Goal: Navigation & Orientation: Find specific page/section

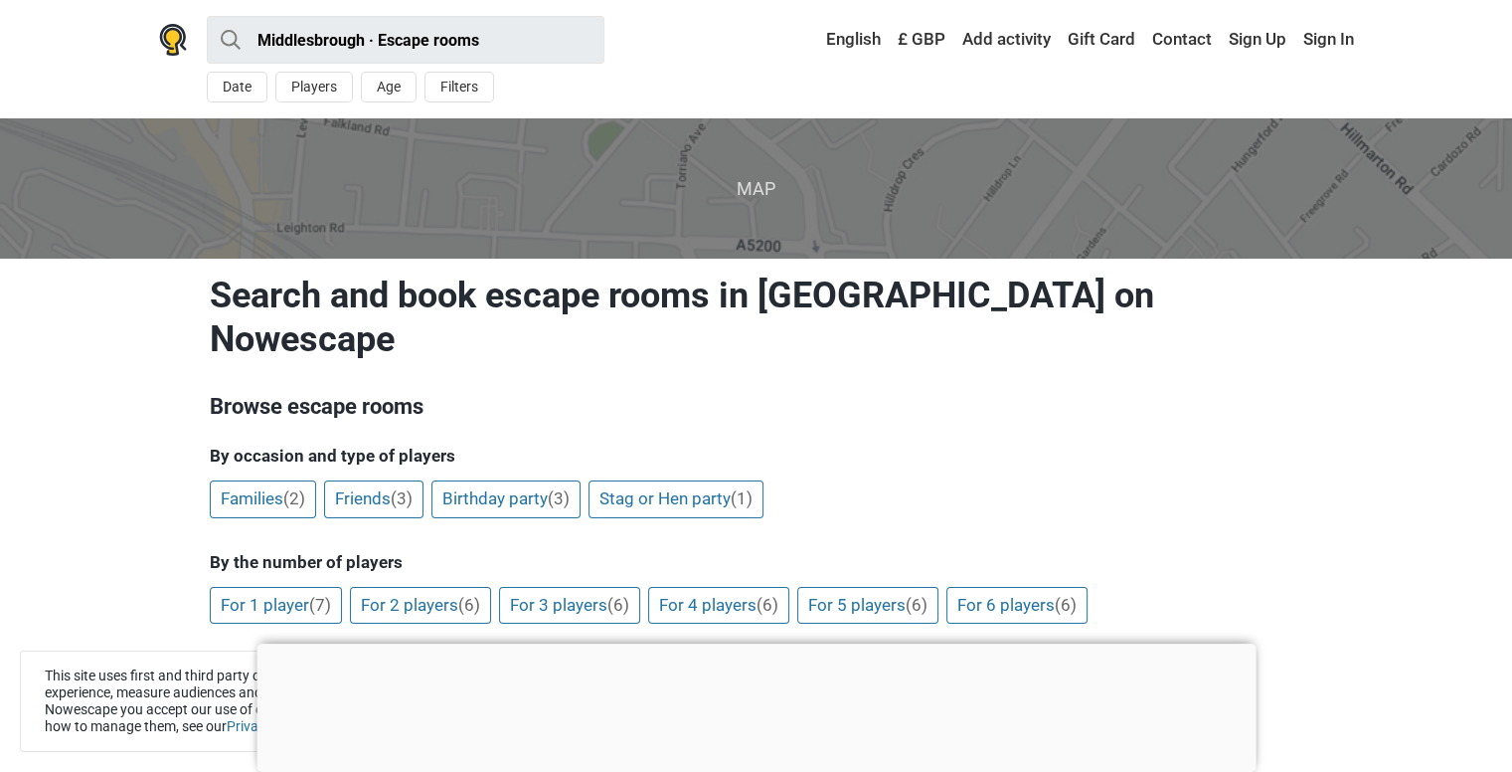
click at [748, 643] on div at bounding box center [756, 643] width 999 height 0
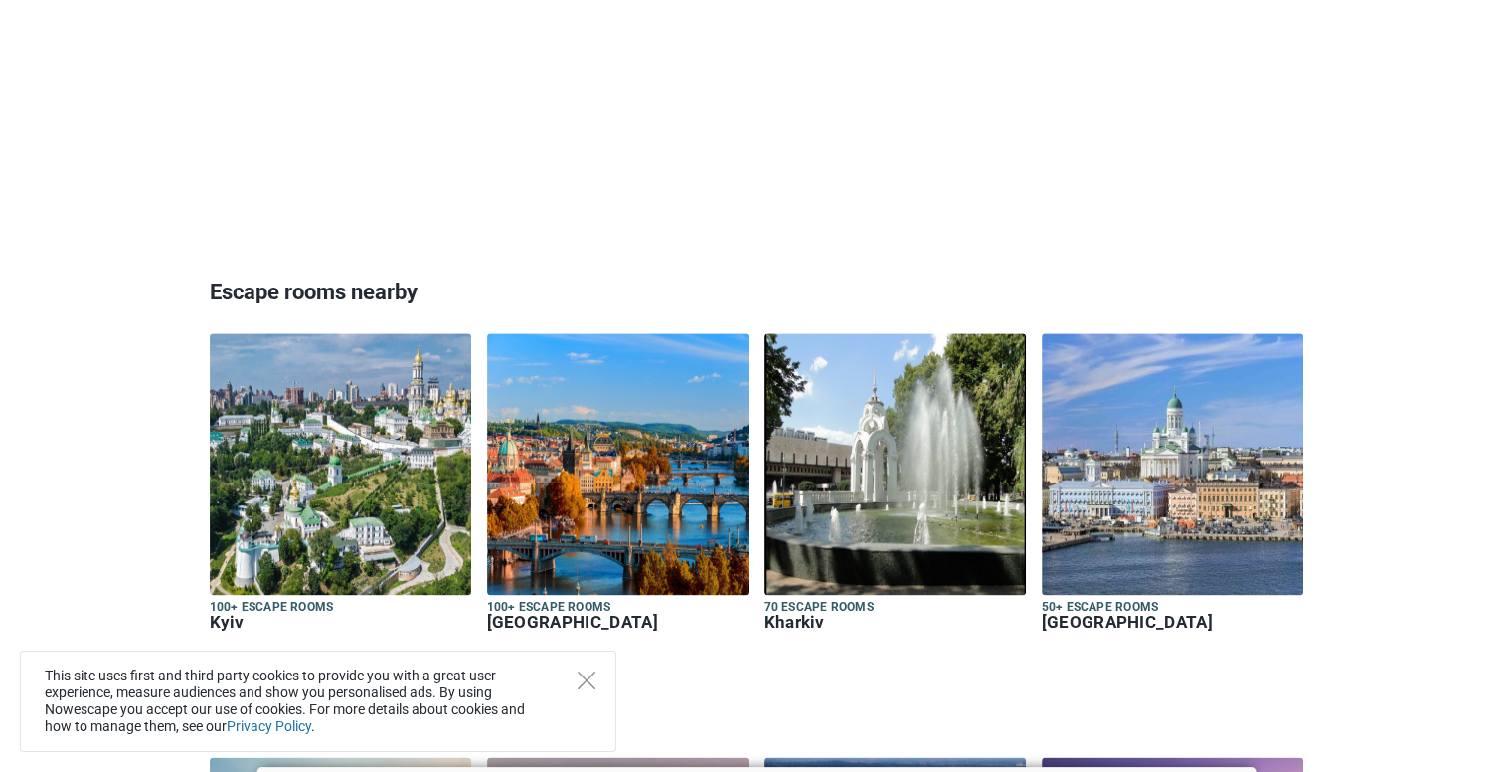
scroll to position [2259, 0]
click at [592, 691] on div "This site uses first and third party cookies to provide you with a great user e…" at bounding box center [318, 700] width 597 height 101
click at [581, 676] on icon "Close" at bounding box center [587, 680] width 18 height 18
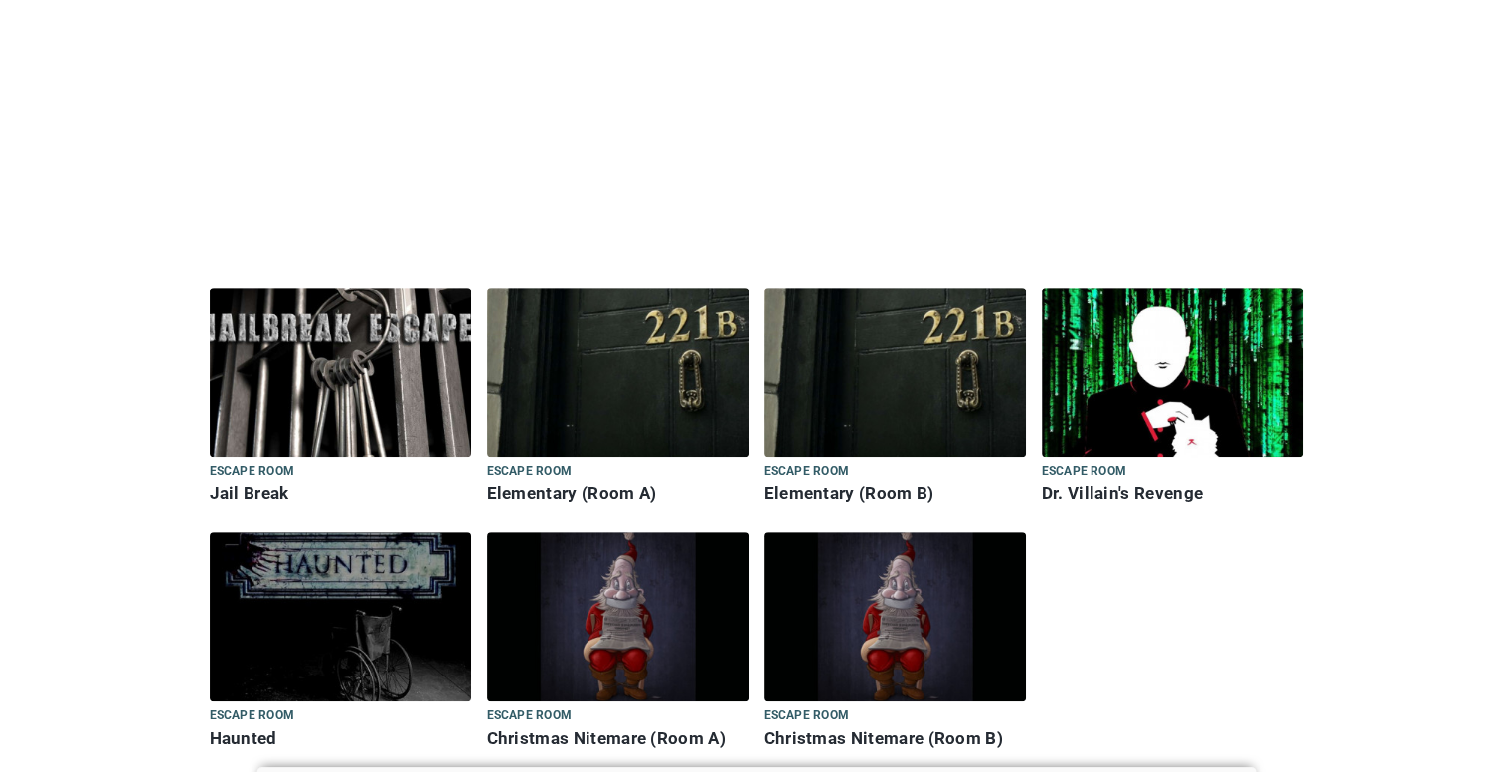
scroll to position [838, 0]
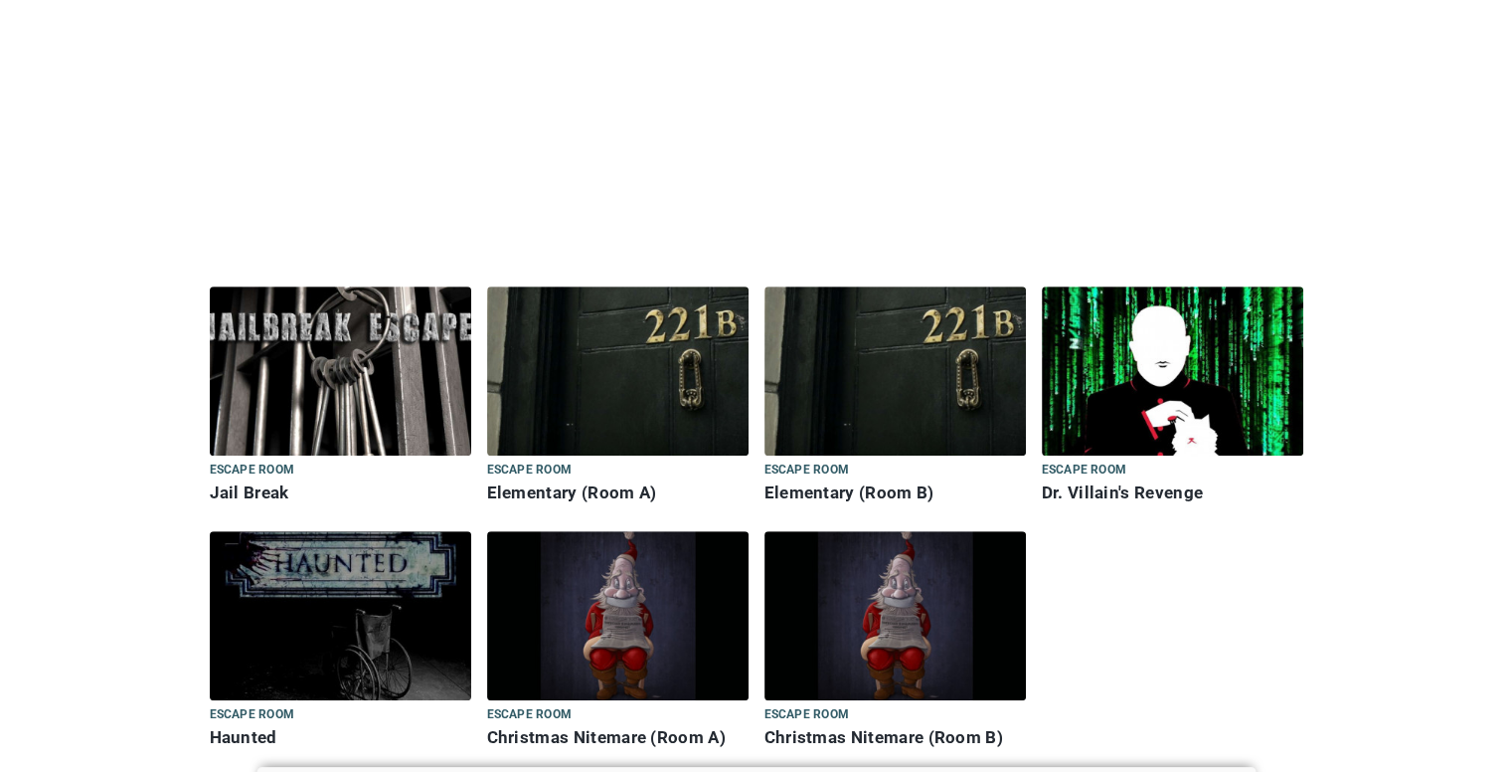
click at [361, 637] on img at bounding box center [340, 615] width 261 height 169
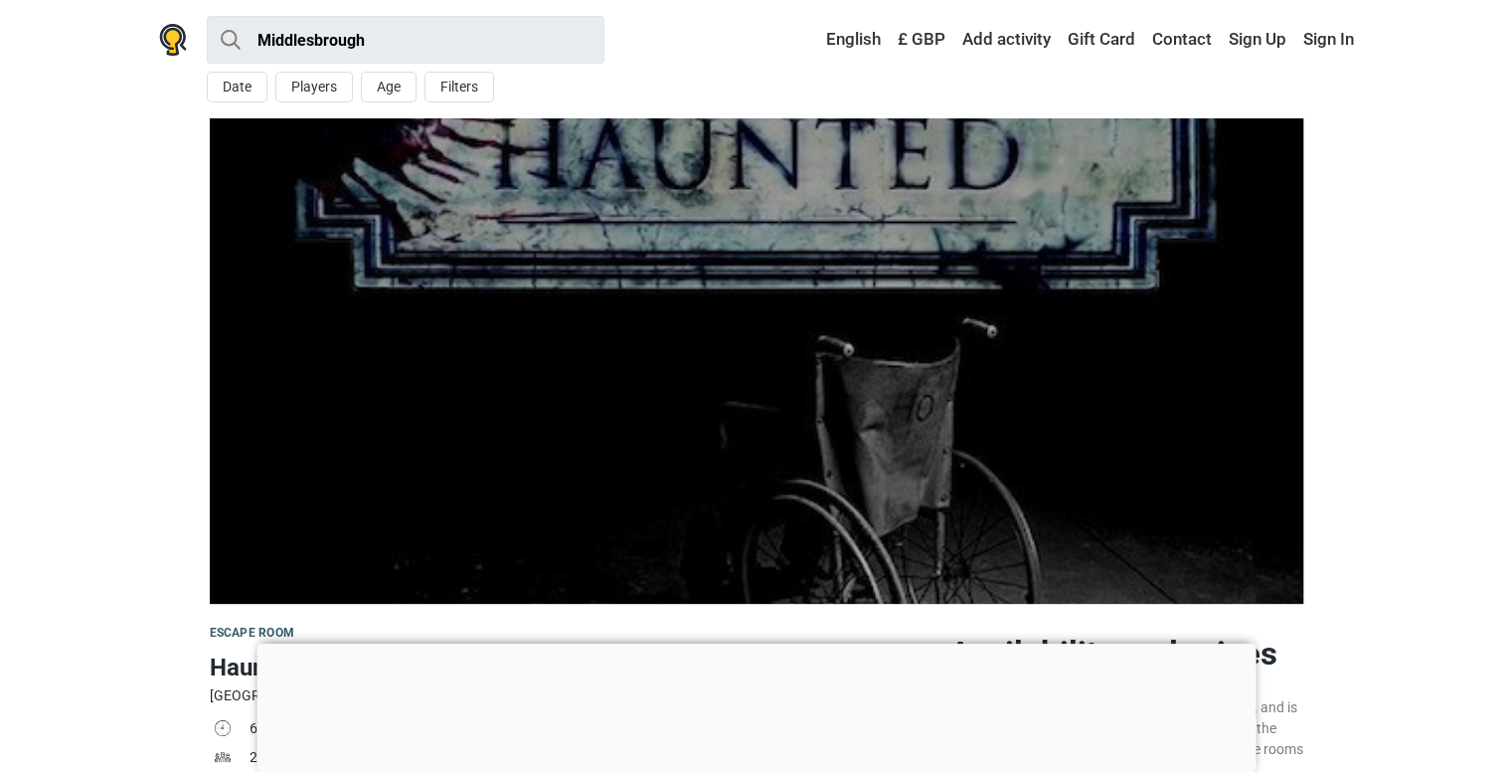
click at [748, 643] on div at bounding box center [756, 643] width 999 height 0
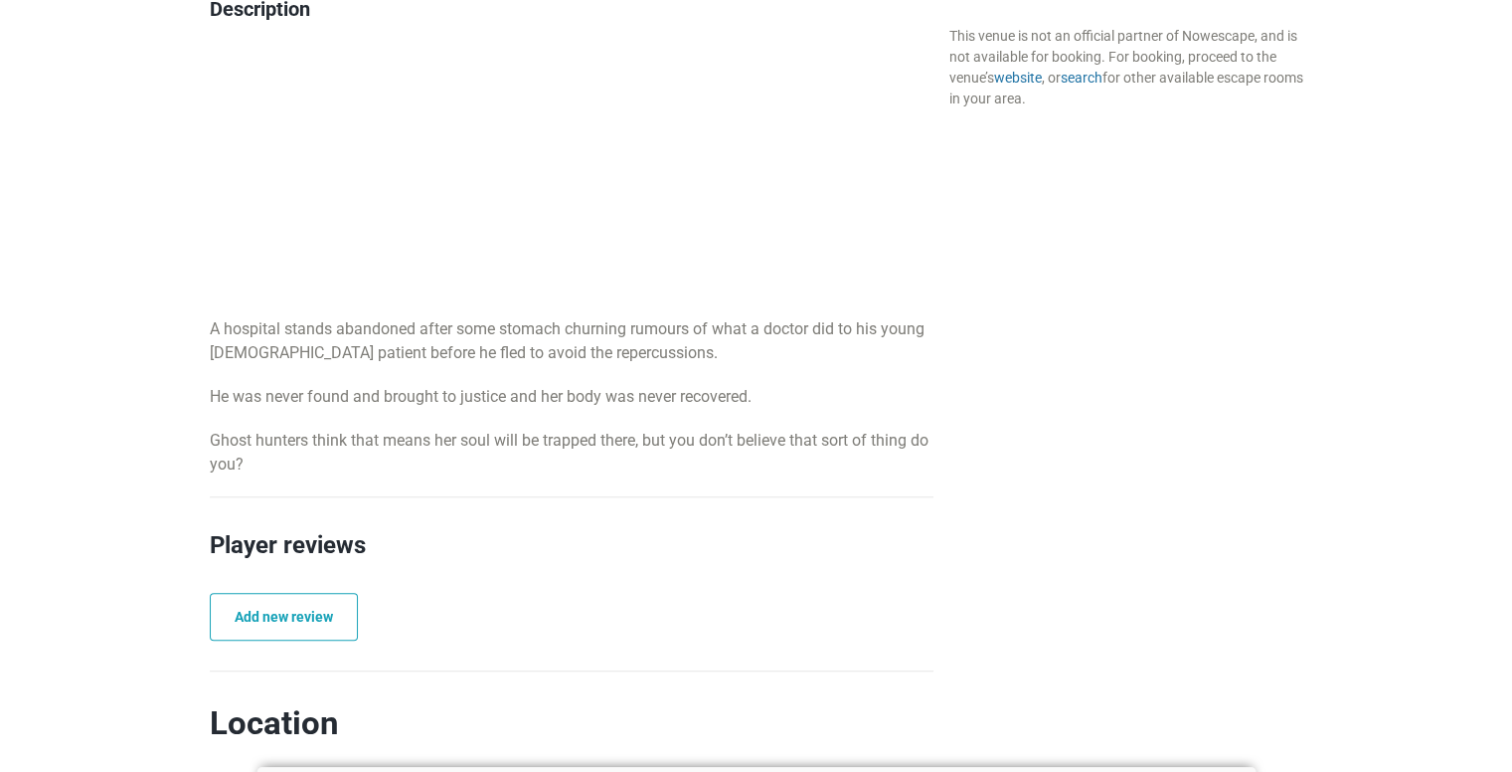
scroll to position [1014, 0]
